Goal: Task Accomplishment & Management: Use online tool/utility

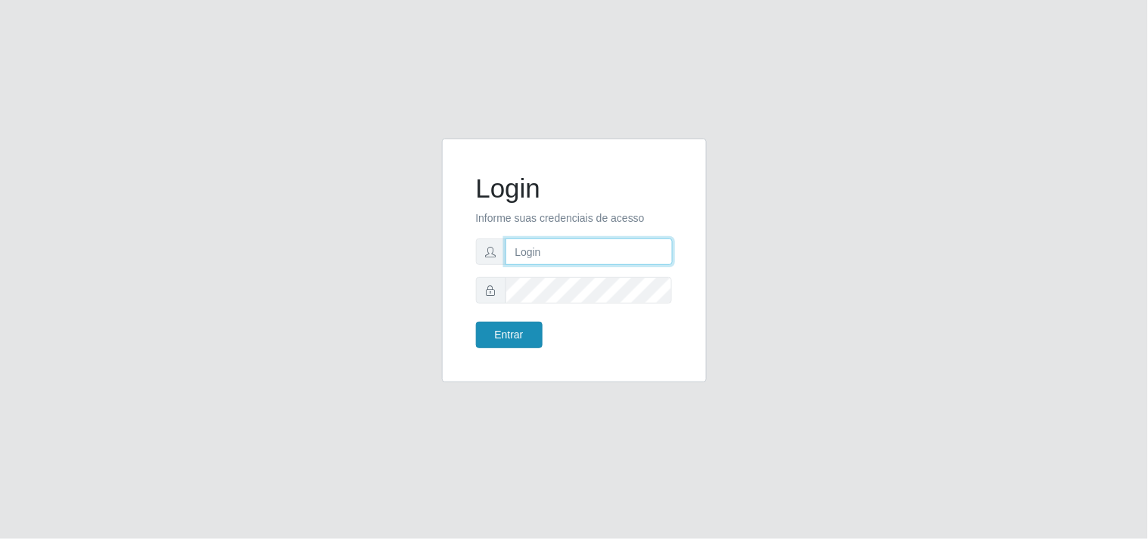
type input "analucia@cestao"
click at [513, 334] on button "Entrar" at bounding box center [509, 335] width 67 height 26
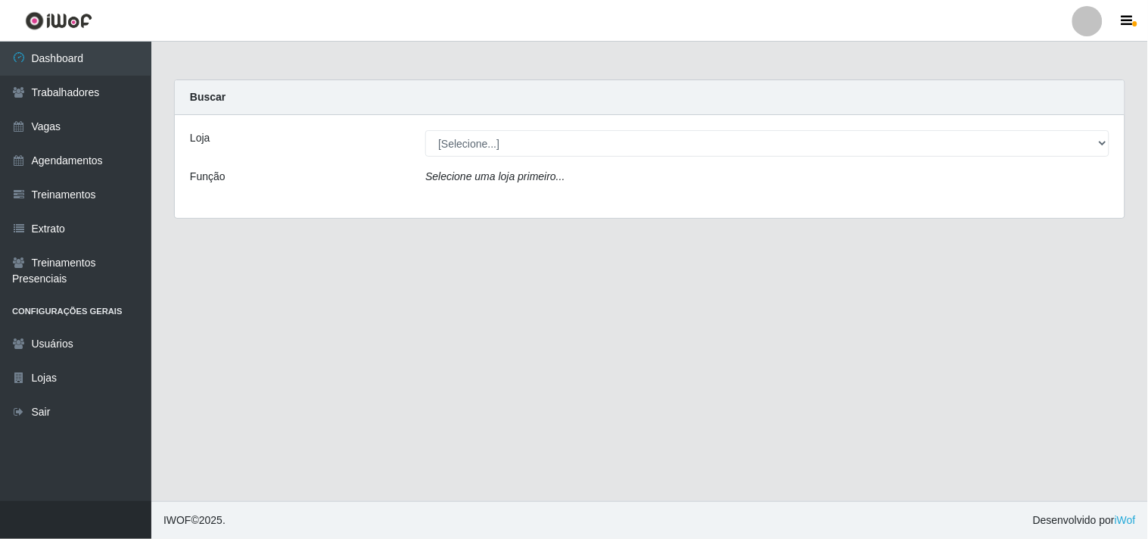
click at [480, 157] on div "Loja [Selecione...] O Cestão - Geisel Função Selecione uma loja primeiro..." at bounding box center [650, 166] width 950 height 103
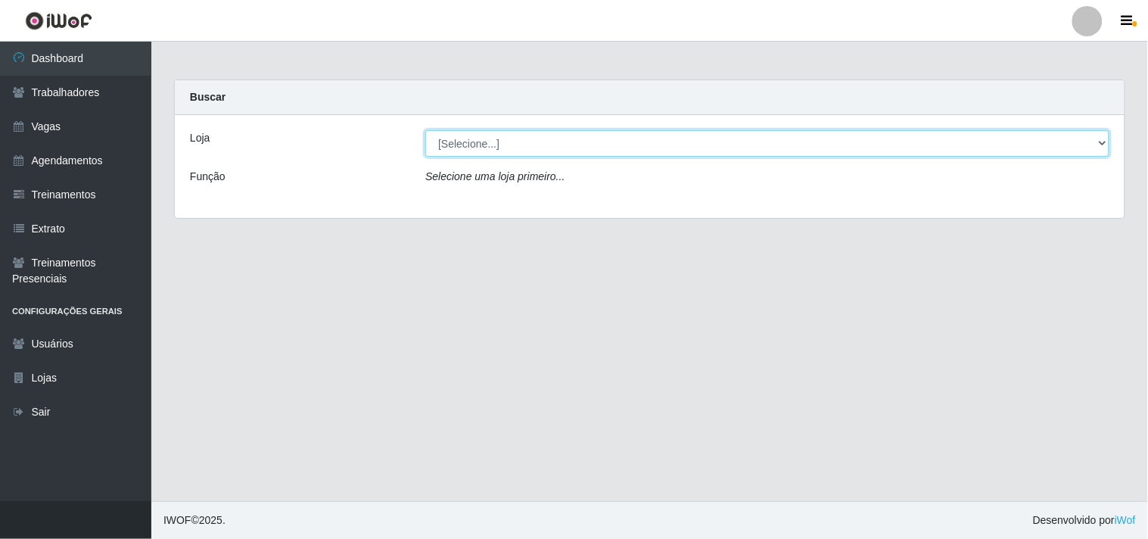
click at [487, 147] on select "[Selecione...] O Cestão - Geisel" at bounding box center [767, 143] width 684 height 26
select select "224"
click at [425, 130] on select "[Selecione...] O Cestão - Geisel" at bounding box center [767, 143] width 684 height 26
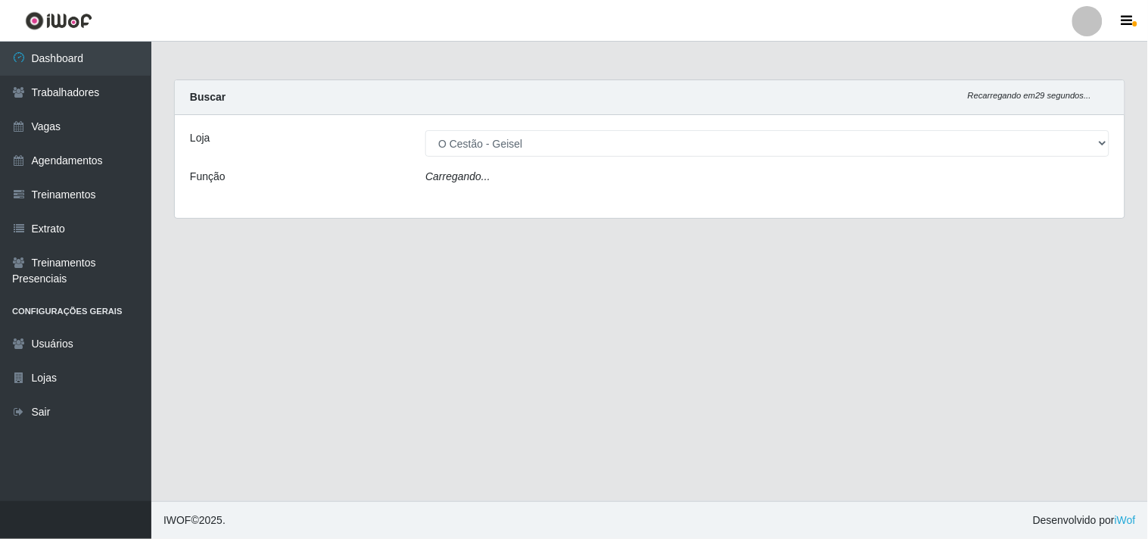
click at [504, 183] on div "Carregando..." at bounding box center [767, 180] width 707 height 22
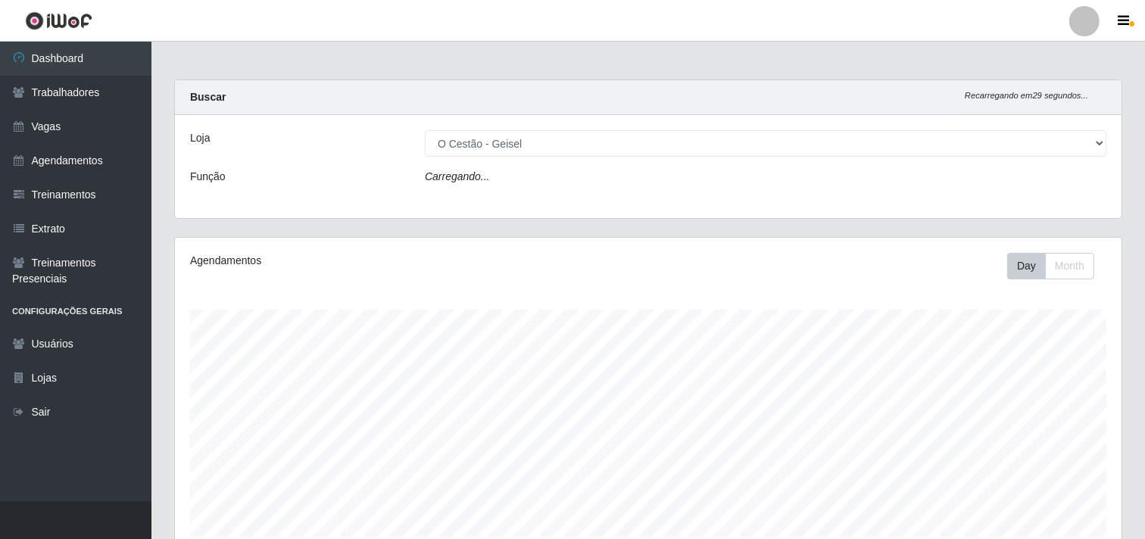
click at [506, 177] on div "Carregando..." at bounding box center [765, 180] width 704 height 22
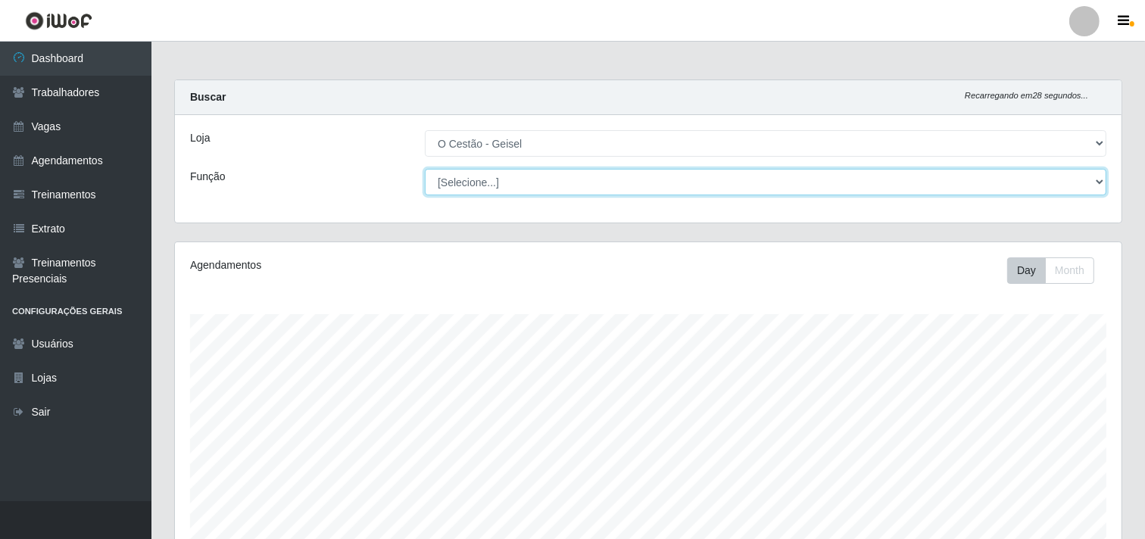
click at [493, 189] on select "[Selecione...] ASG ASG + ASG ++ Auxiliar de Estoque Auxiliar de Estoque + Auxil…" at bounding box center [765, 182] width 681 height 26
select select "22"
click at [425, 169] on select "[Selecione...] ASG ASG + ASG ++ Auxiliar de Estoque Auxiliar de Estoque + Auxil…" at bounding box center [765, 182] width 681 height 26
click at [553, 176] on select "[Selecione...] ASG ASG + ASG ++ Auxiliar de Estoque Auxiliar de Estoque + Auxil…" at bounding box center [765, 182] width 681 height 26
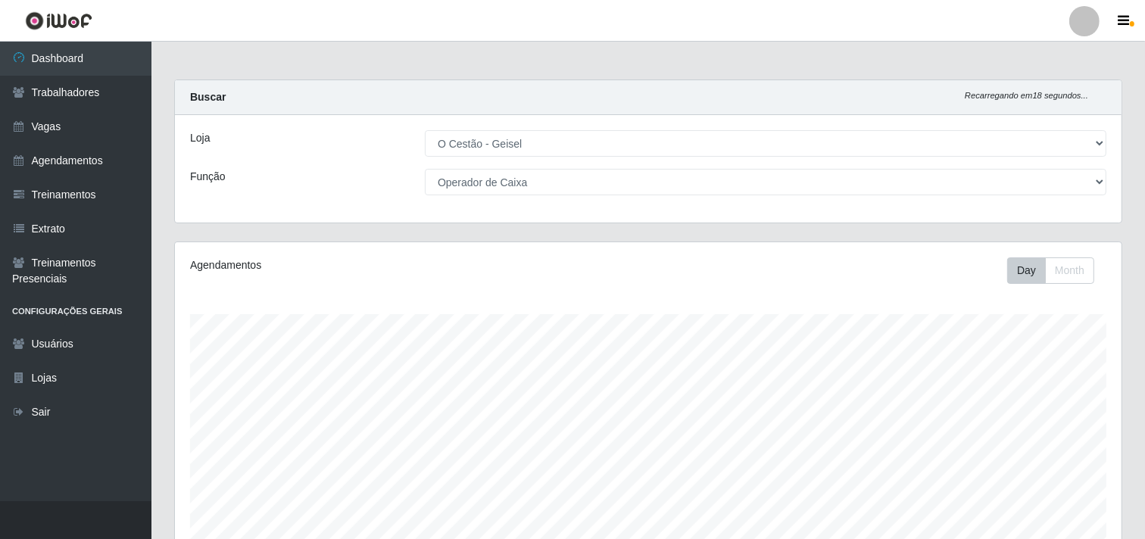
click at [709, 62] on main "Carregando... Buscar Recarregando em 18 segundos... Loja [Selecione...] O Cestã…" at bounding box center [647, 370] width 993 height 656
click at [684, 65] on main "Carregando... Buscar Recarregando em 4 segundos... Loja [Selecione...] O Cestão…" at bounding box center [647, 370] width 993 height 656
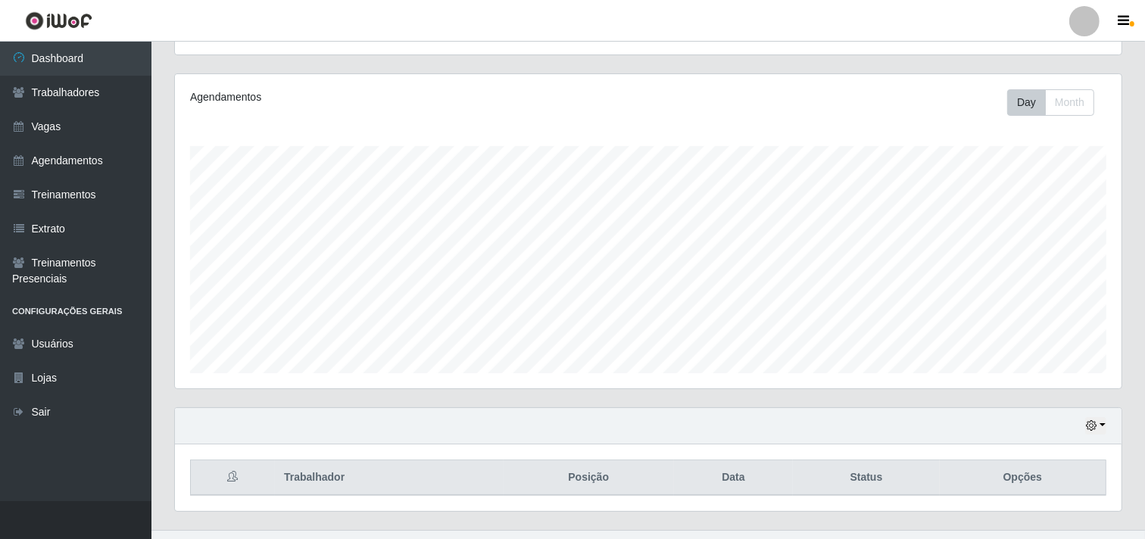
click at [1121, 93] on div "Agendamentos Day Month" at bounding box center [648, 231] width 948 height 316
